Goal: Find specific page/section: Find specific page/section

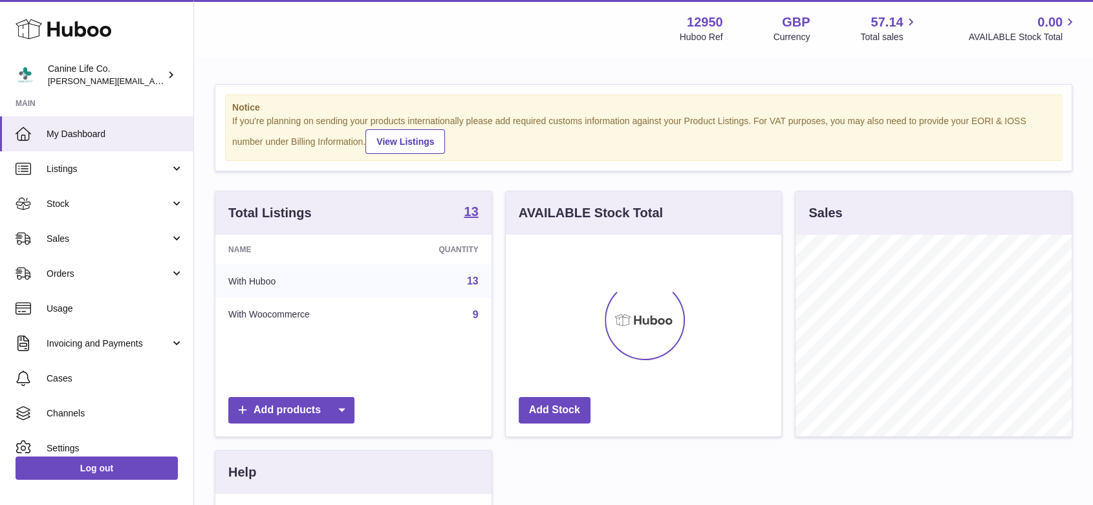
scroll to position [202, 275]
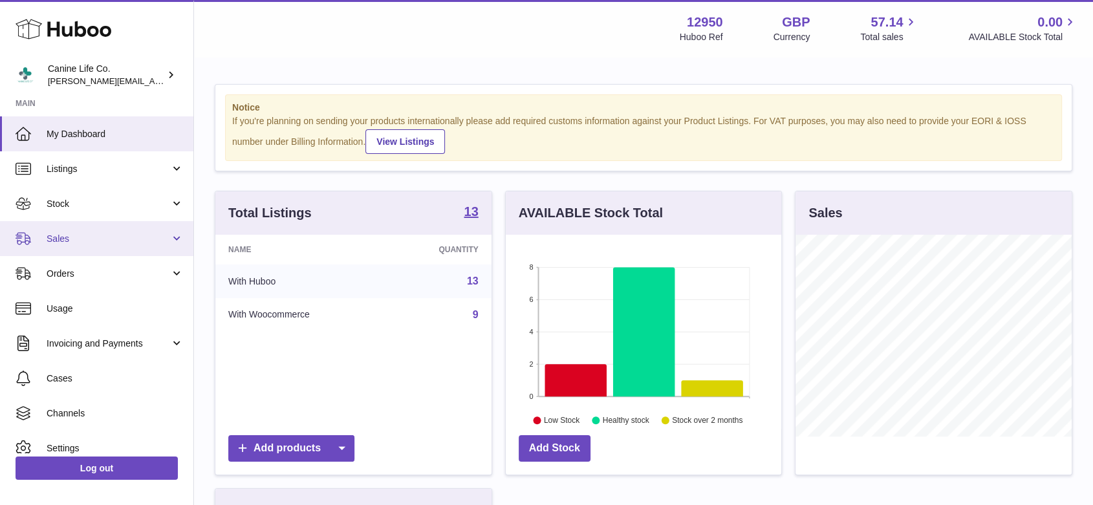
click at [88, 243] on span "Sales" at bounding box center [109, 239] width 124 height 12
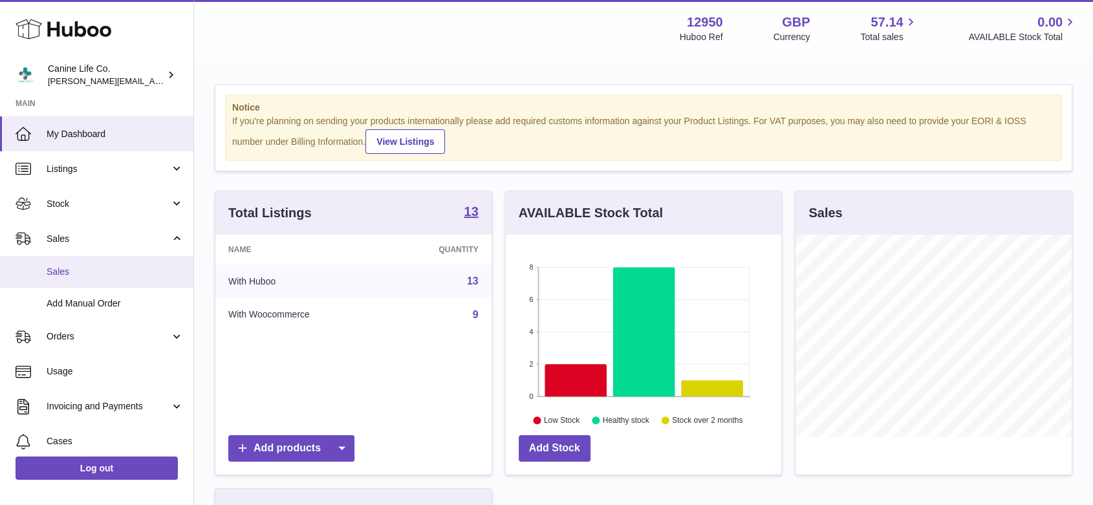
click at [87, 273] on span "Sales" at bounding box center [115, 272] width 137 height 12
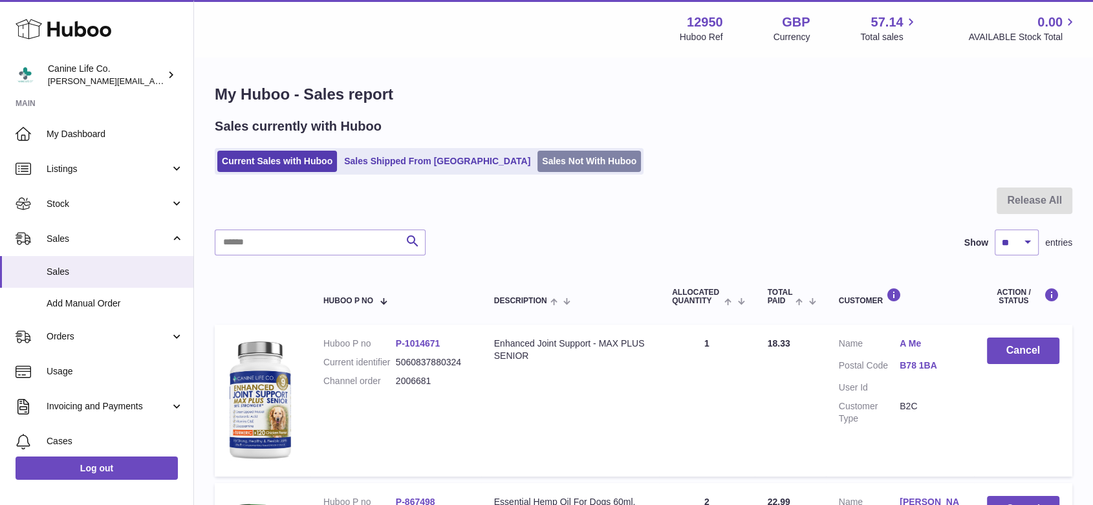
click at [537, 162] on link "Sales Not With Huboo" at bounding box center [588, 161] width 103 height 21
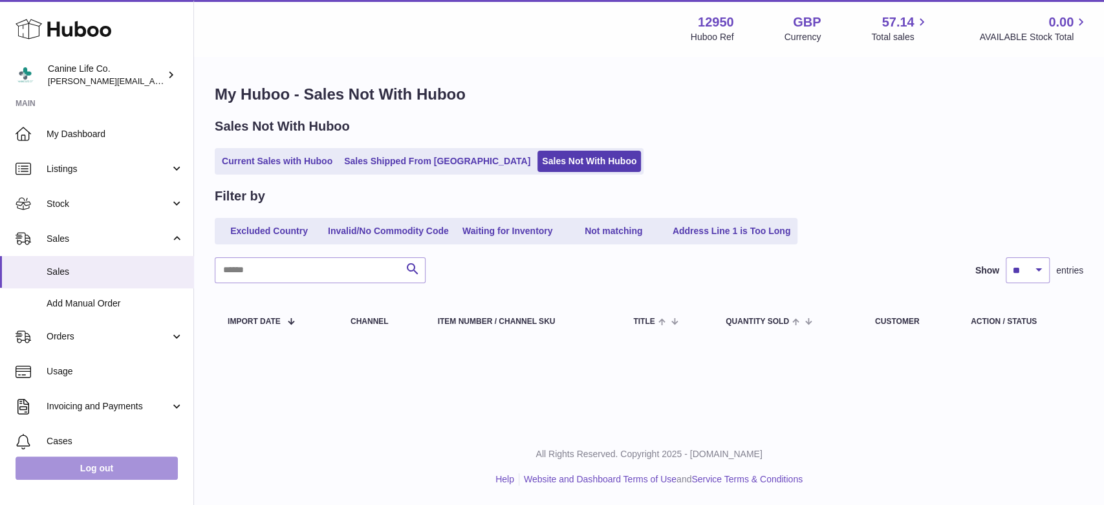
click at [122, 465] on link "Log out" at bounding box center [97, 468] width 162 height 23
